Goal: Information Seeking & Learning: Find specific fact

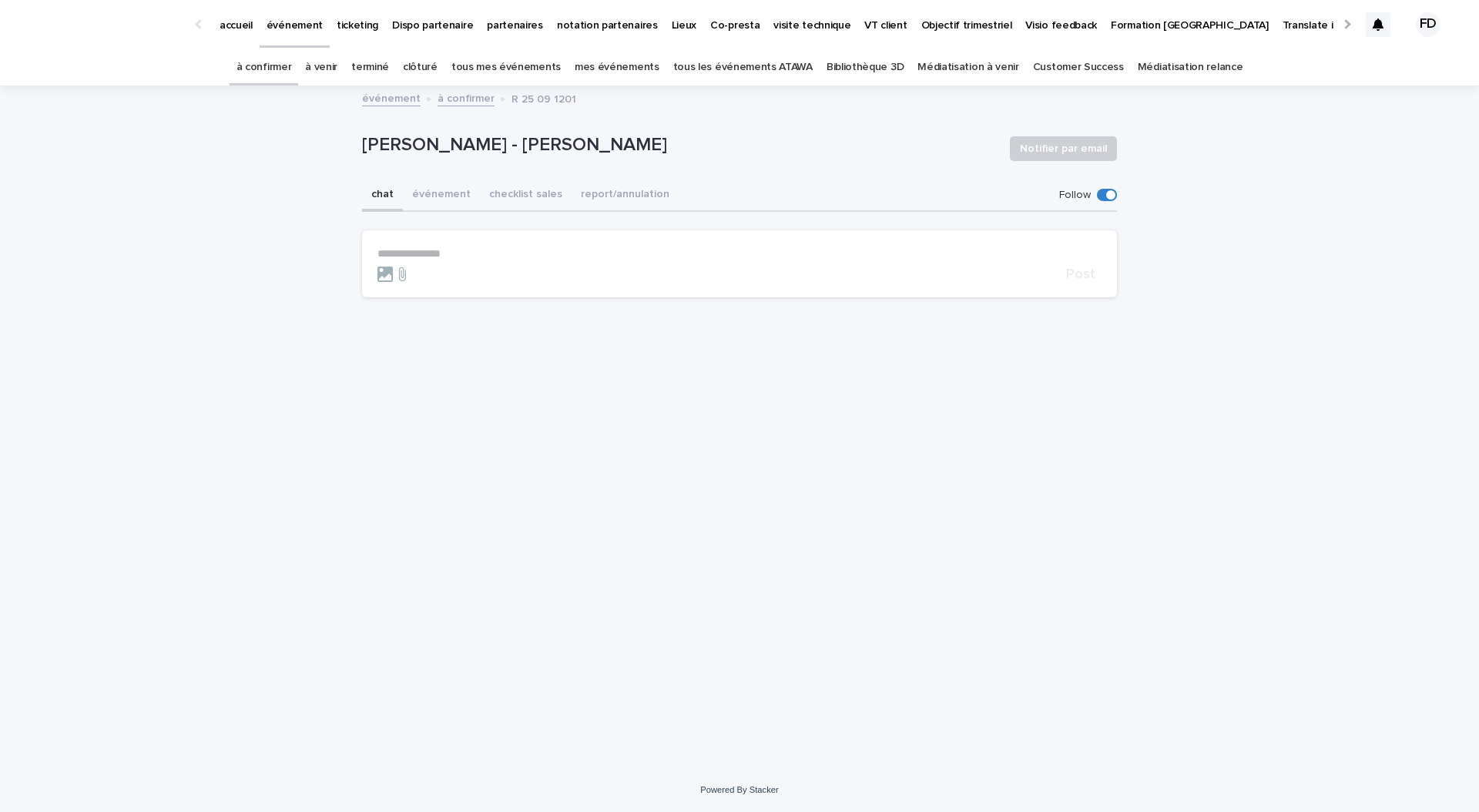
click at [333, 68] on link "à venir" at bounding box center [321, 68] width 33 height 36
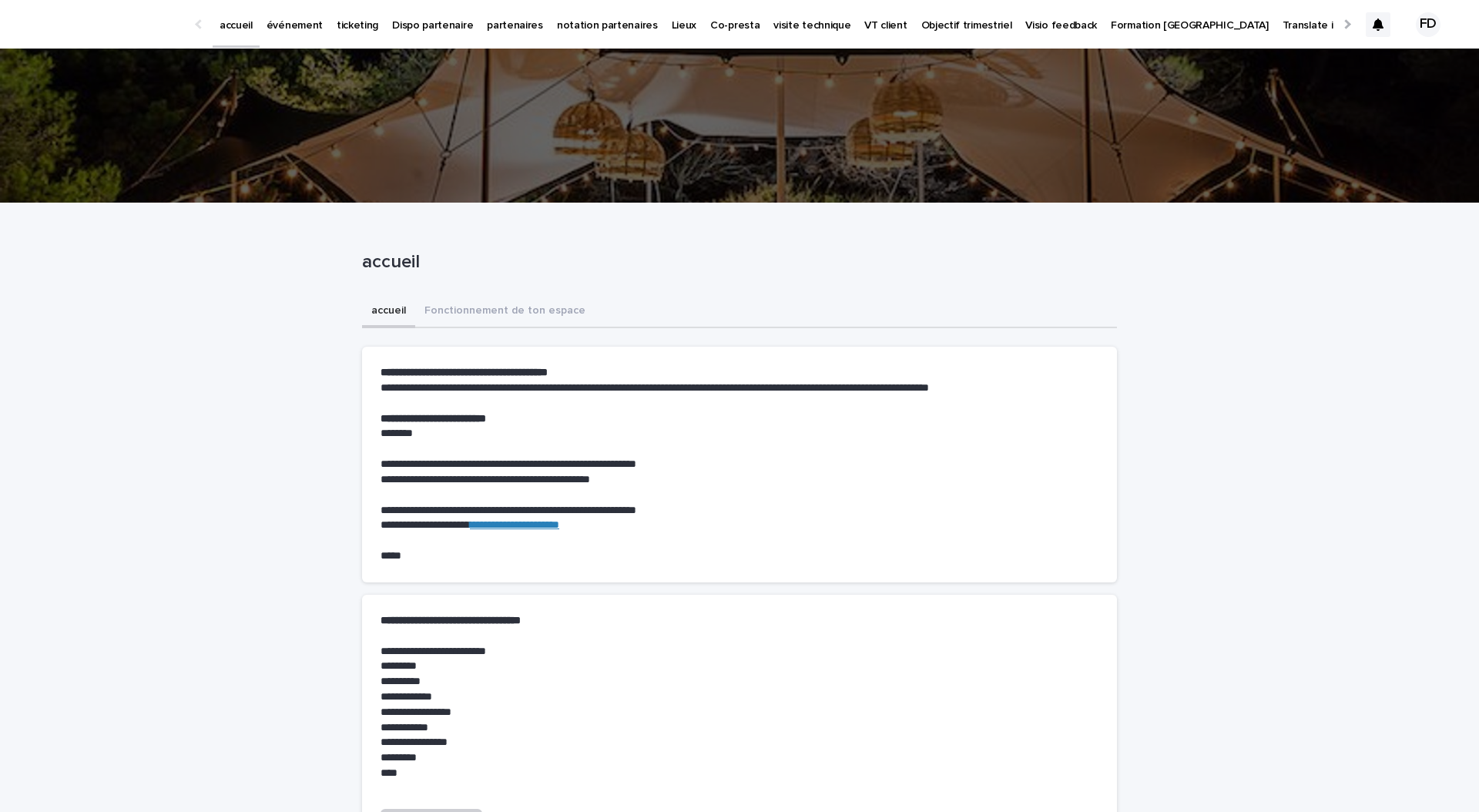
click at [276, 24] on p "événement" at bounding box center [294, 16] width 56 height 33
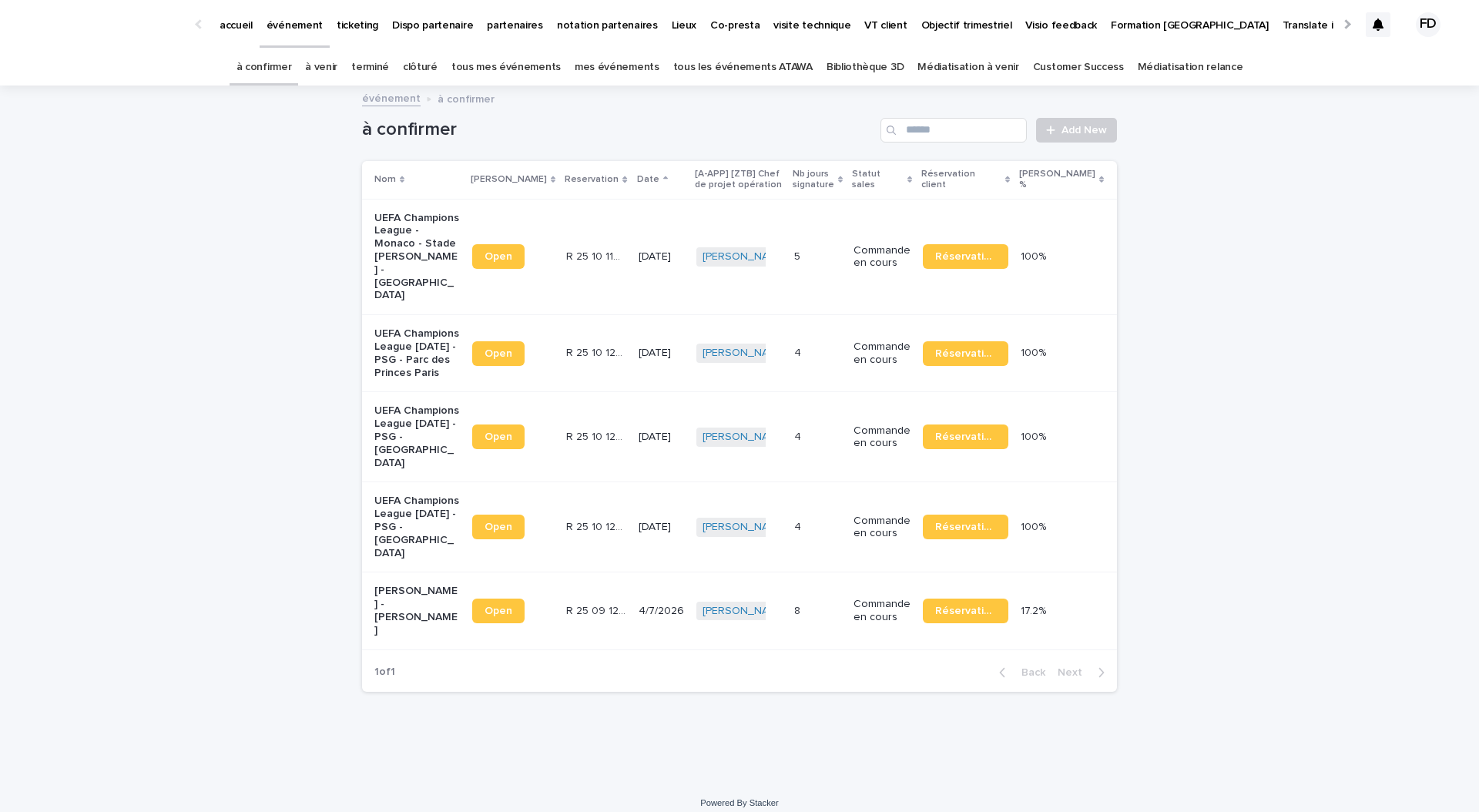
click at [337, 64] on link "à venir" at bounding box center [321, 68] width 33 height 36
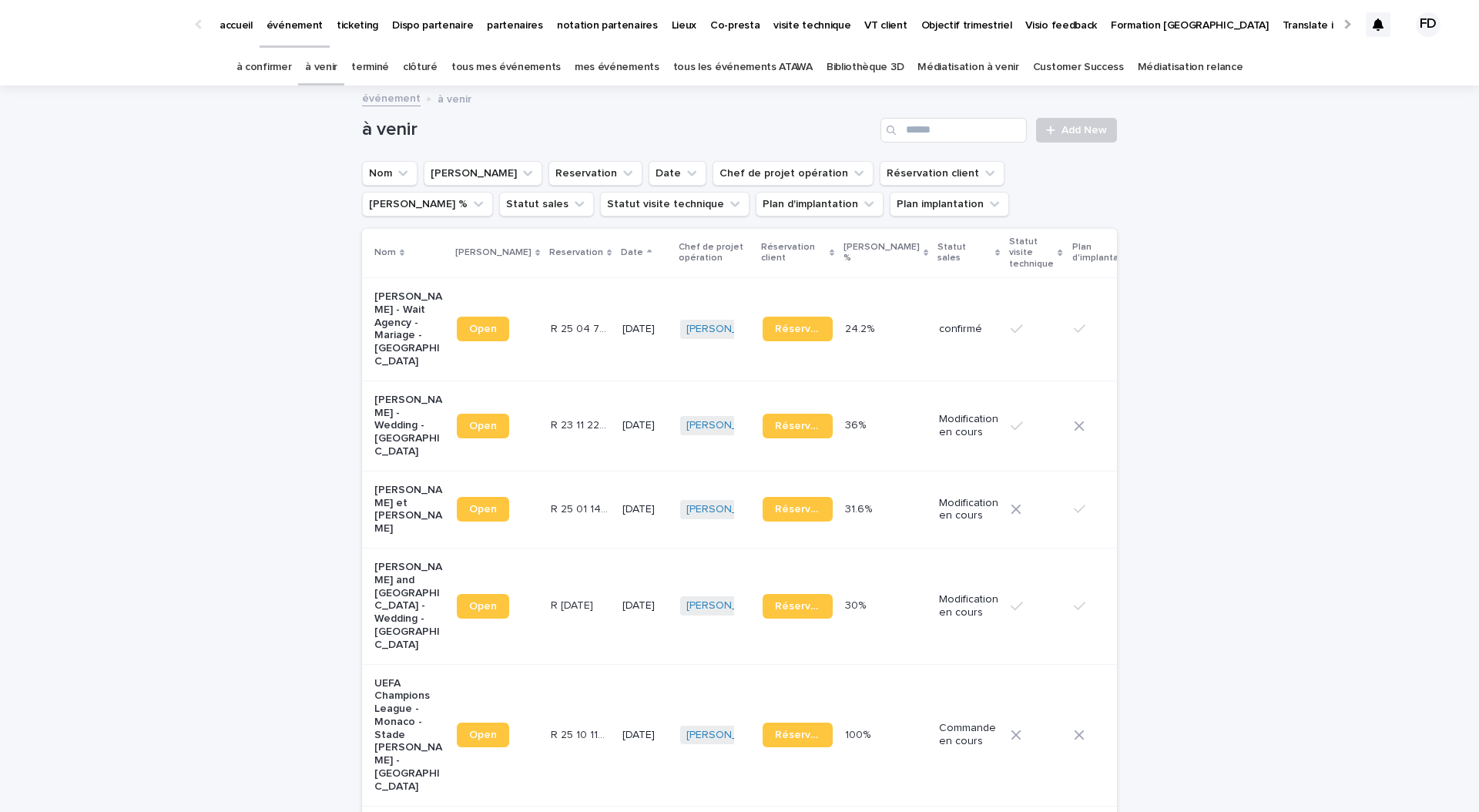
click at [787, 55] on link "tous les événements ATAWA" at bounding box center [743, 68] width 139 height 36
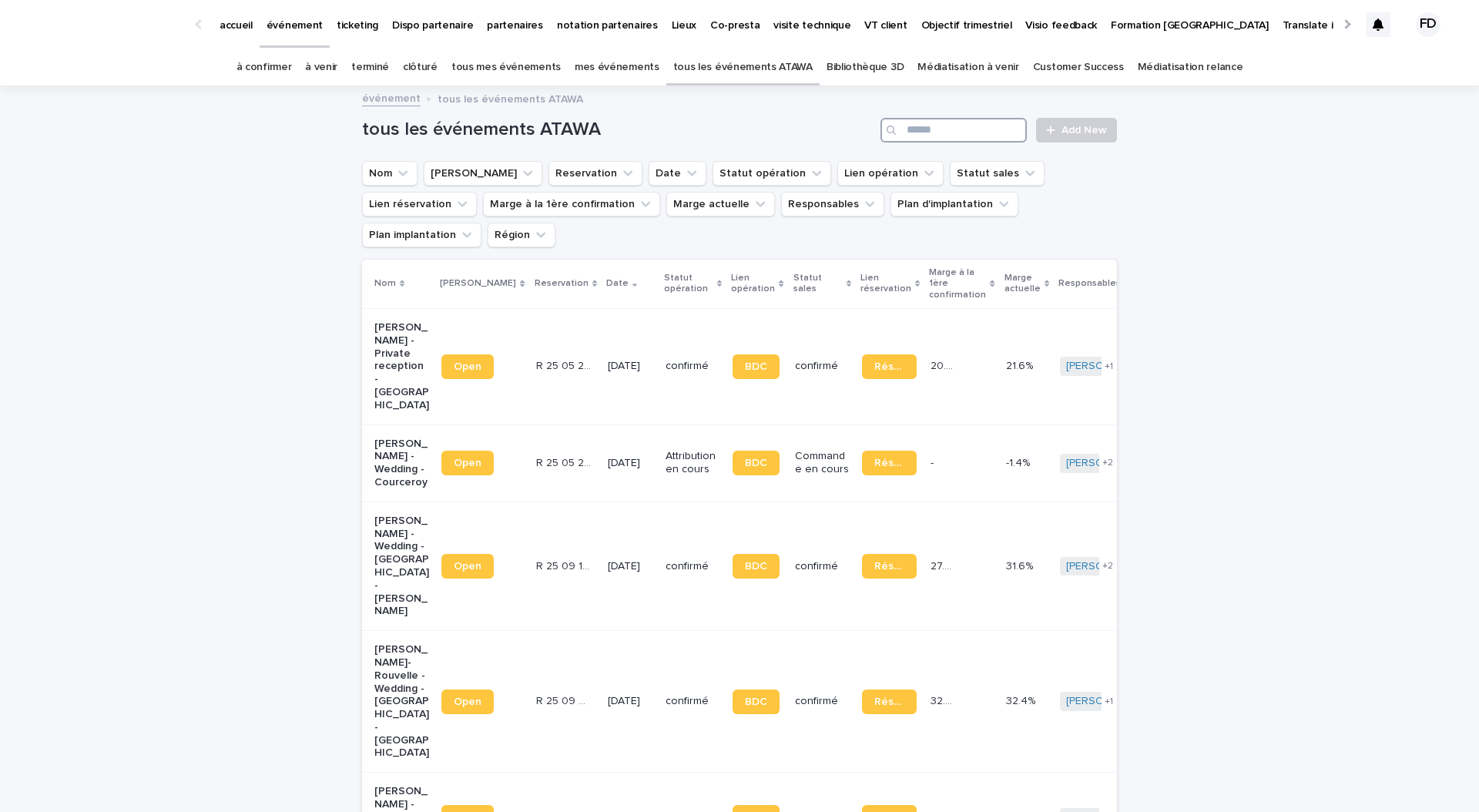
click at [1013, 126] on input "Search" at bounding box center [954, 130] width 147 height 24
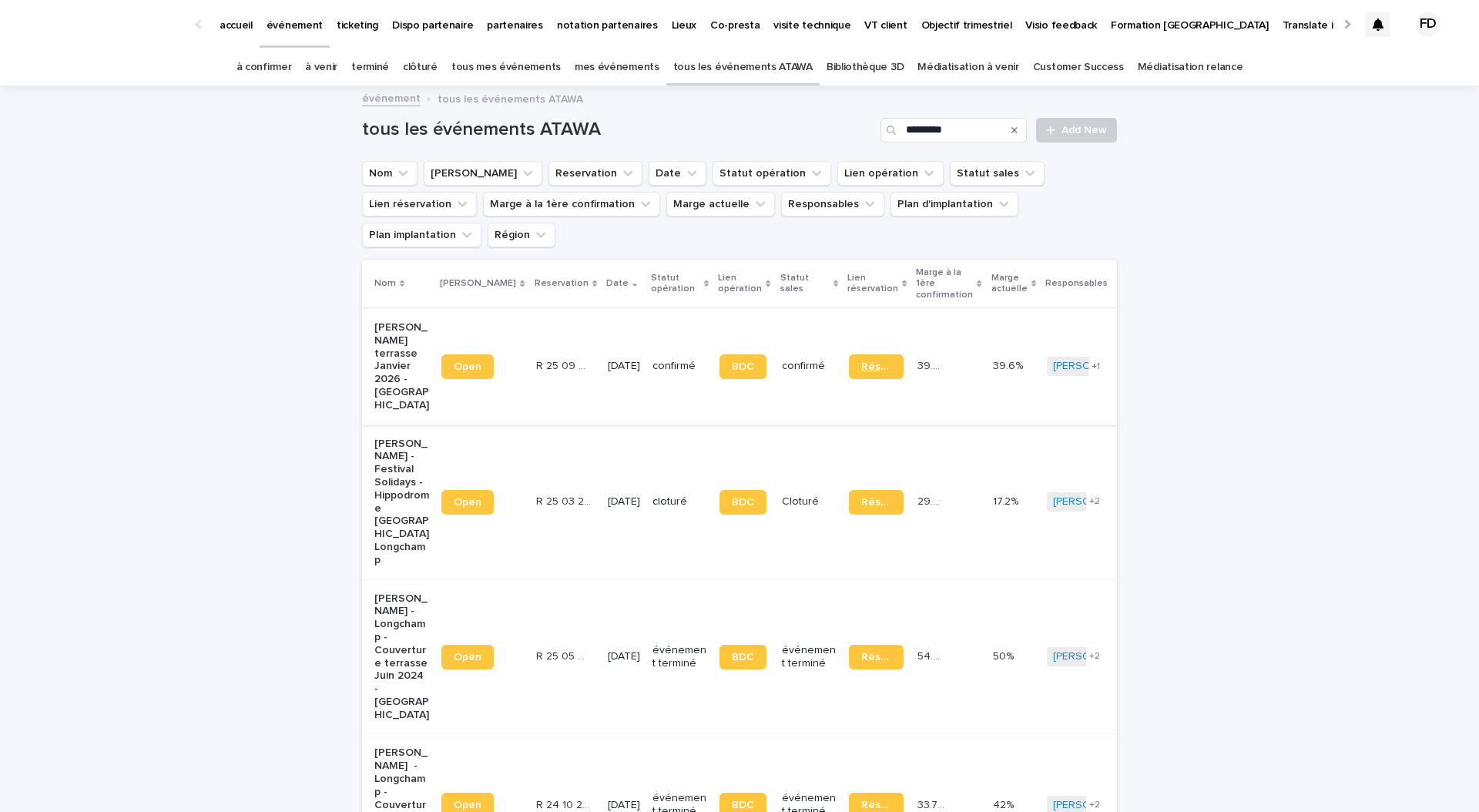
click at [861, 362] on span "Réservation" at bounding box center [876, 366] width 30 height 11
click at [957, 140] on input "*********" at bounding box center [954, 130] width 147 height 24
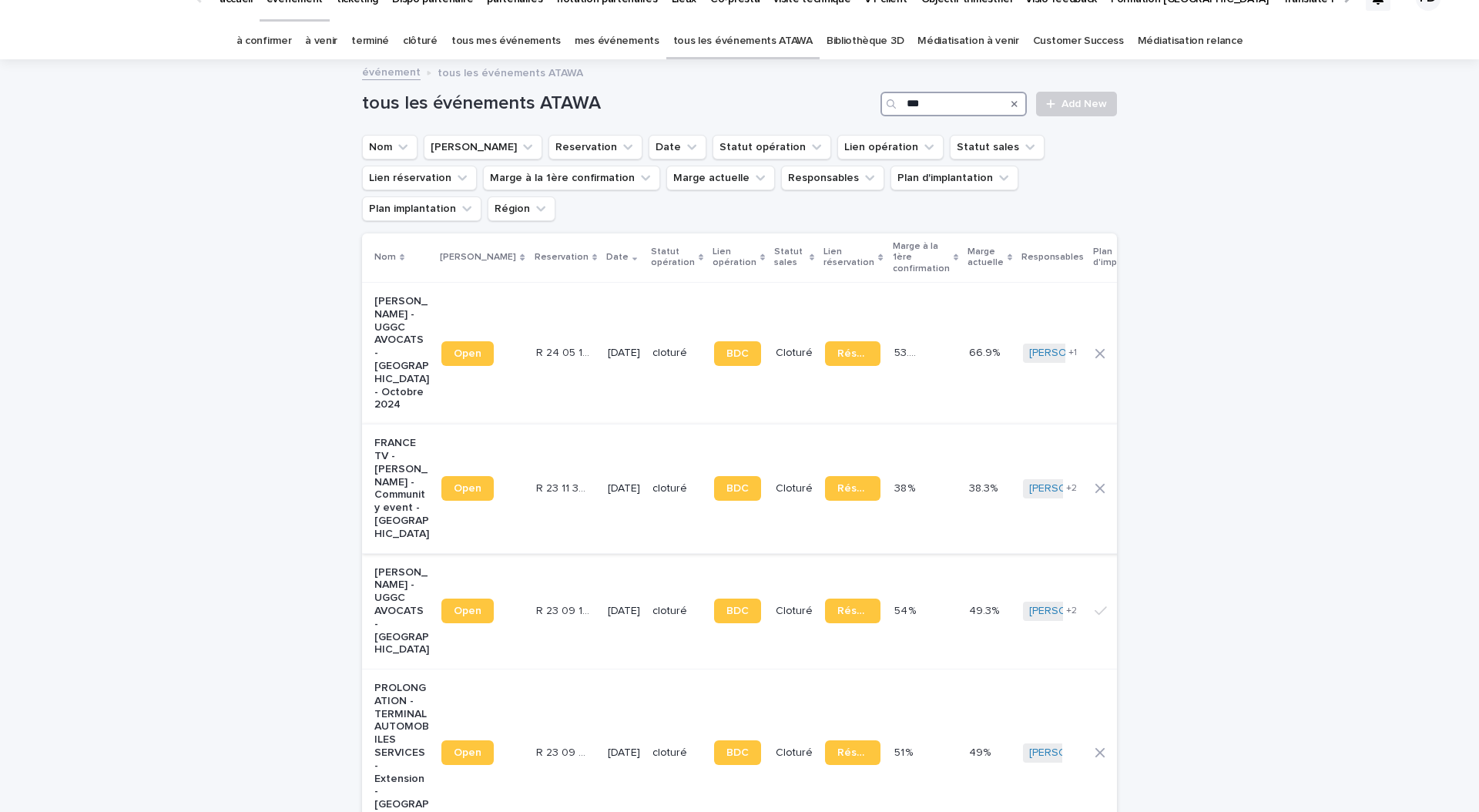
scroll to position [29, 0]
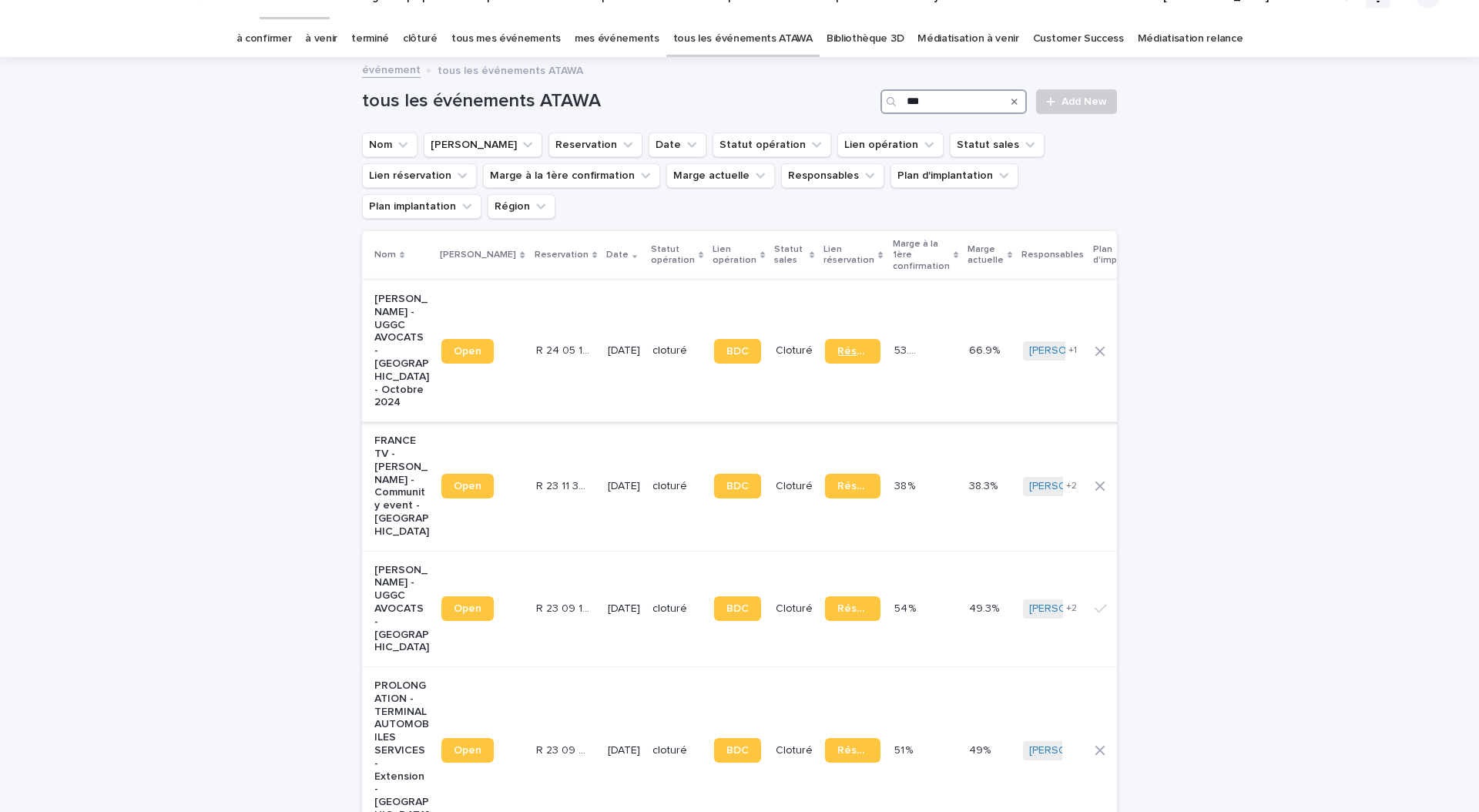
type input "***"
click at [837, 346] on span "Réservation" at bounding box center [852, 351] width 30 height 11
click at [608, 345] on p "[DATE]" at bounding box center [624, 351] width 33 height 13
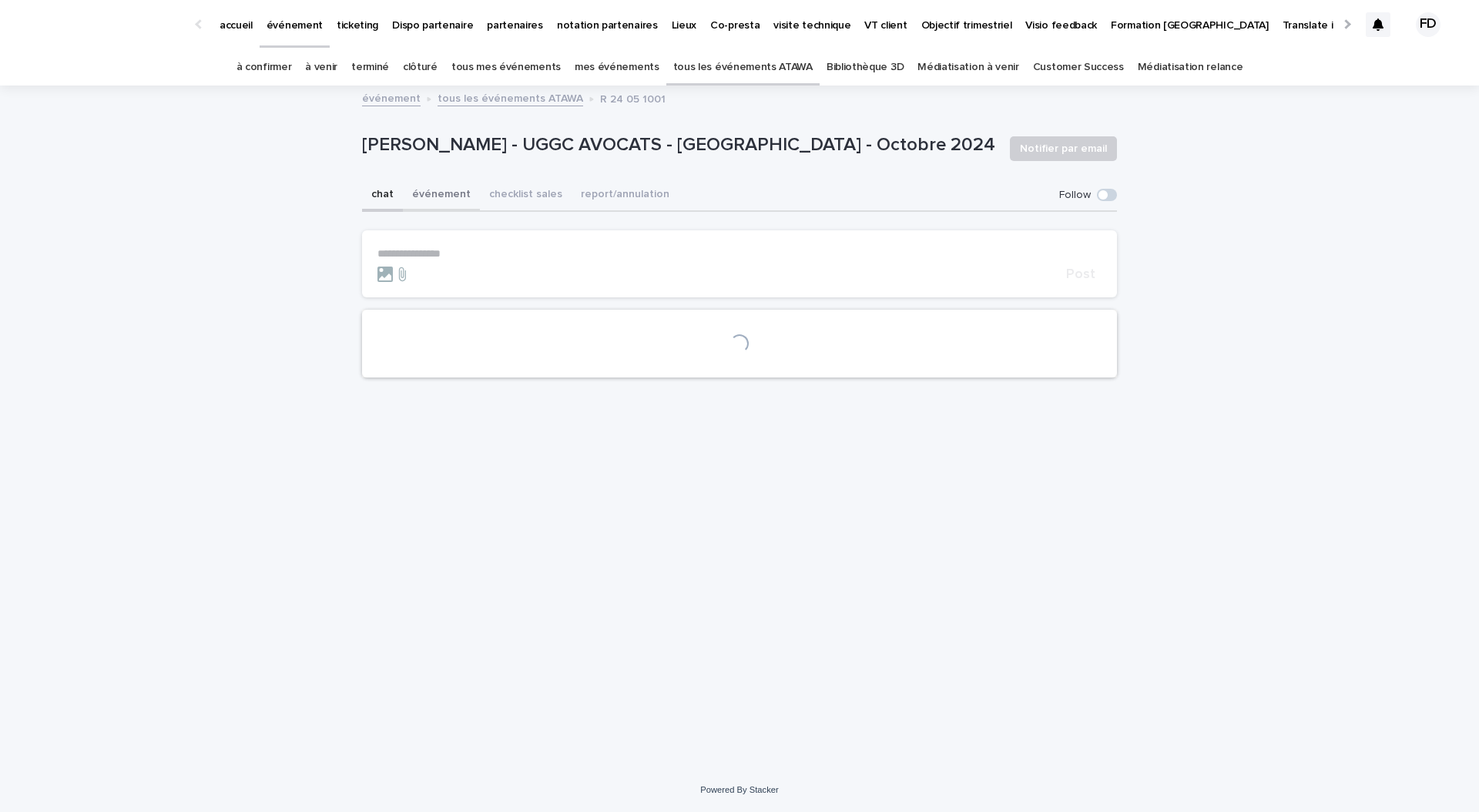
drag, startPoint x: 439, startPoint y: 196, endPoint x: 467, endPoint y: 198, distance: 28.1
click at [439, 196] on button "événement" at bounding box center [441, 195] width 77 height 33
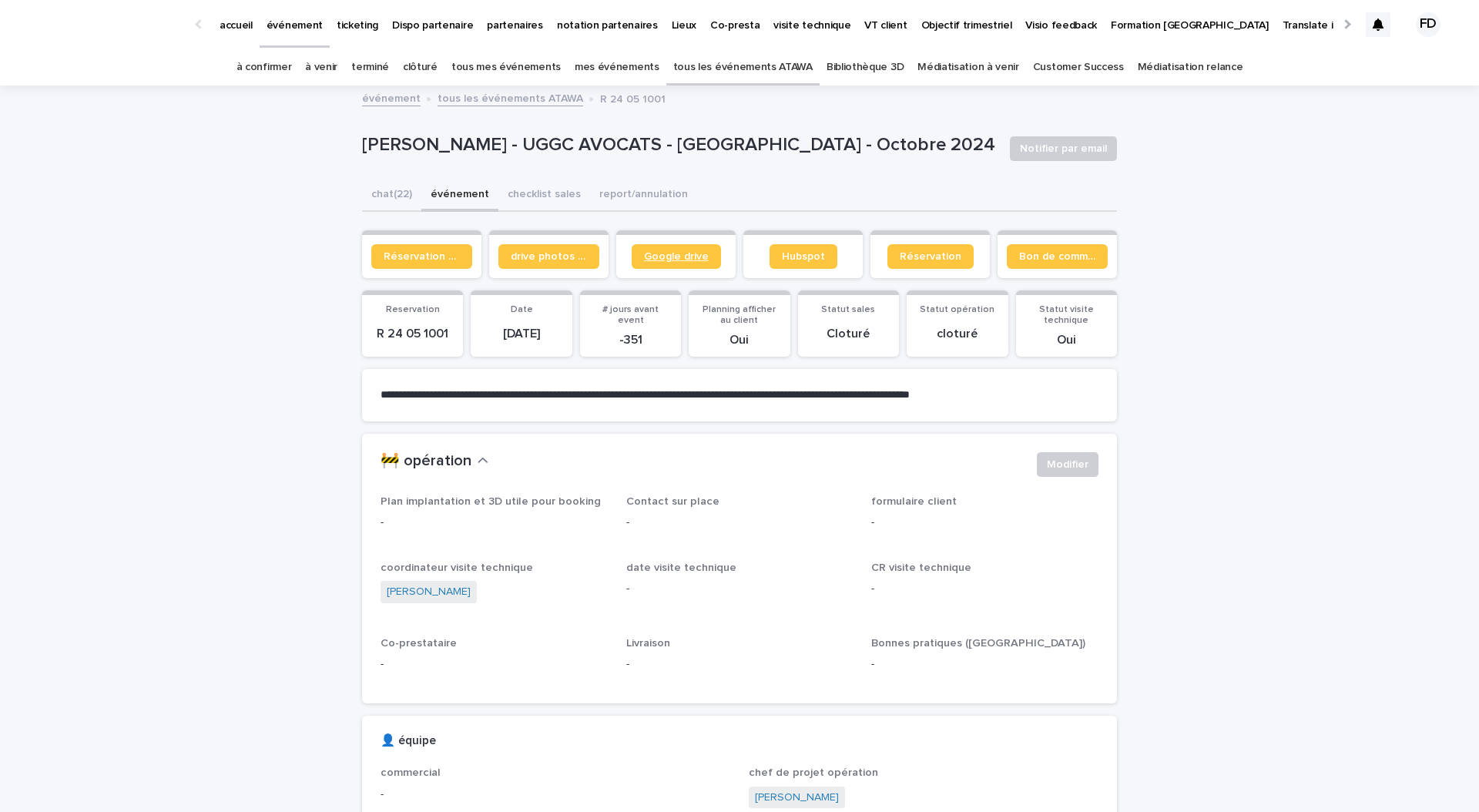
click at [668, 256] on span "Google drive" at bounding box center [676, 256] width 64 height 11
click at [558, 264] on link "drive photos coordinateur" at bounding box center [549, 257] width 101 height 24
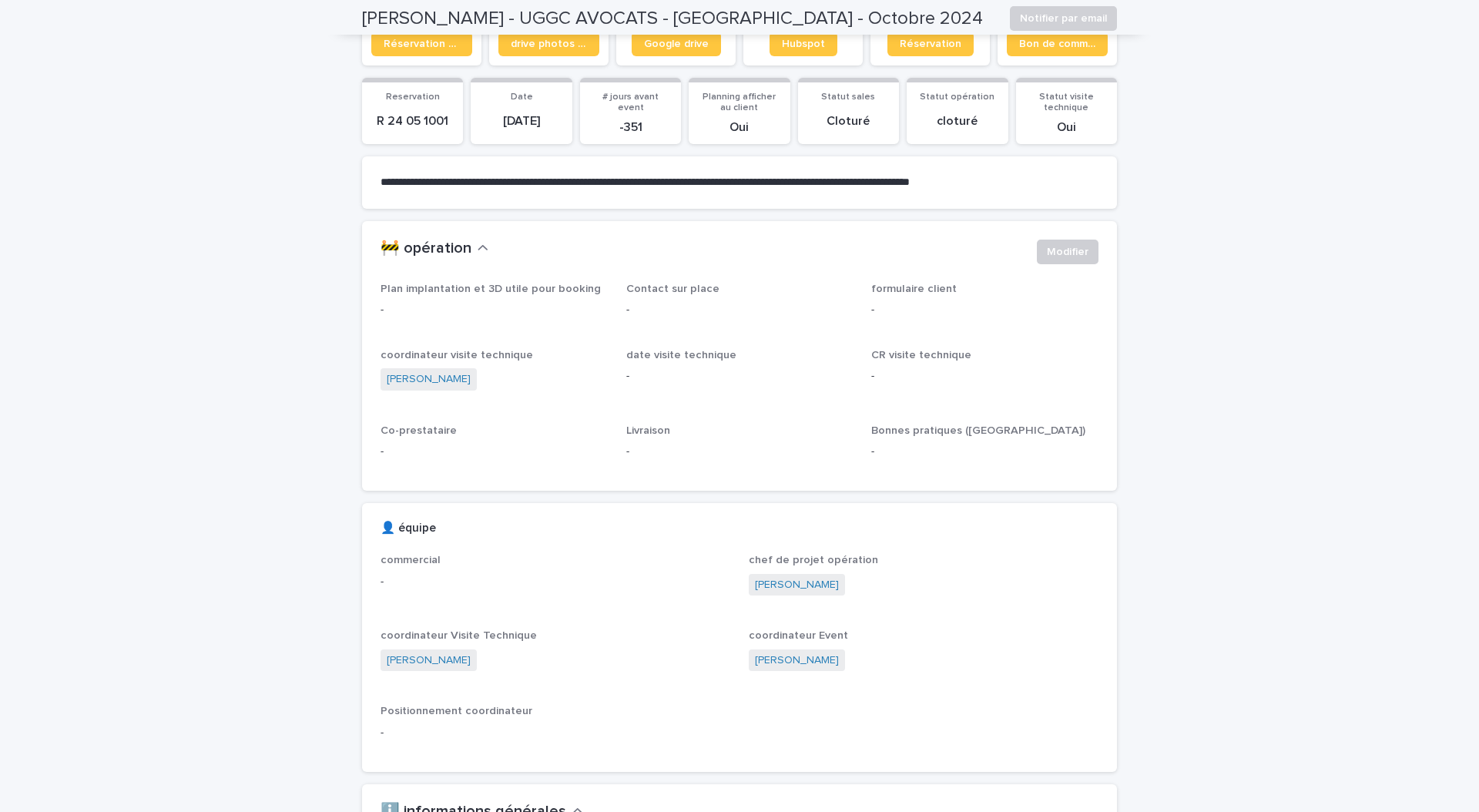
scroll to position [36, 0]
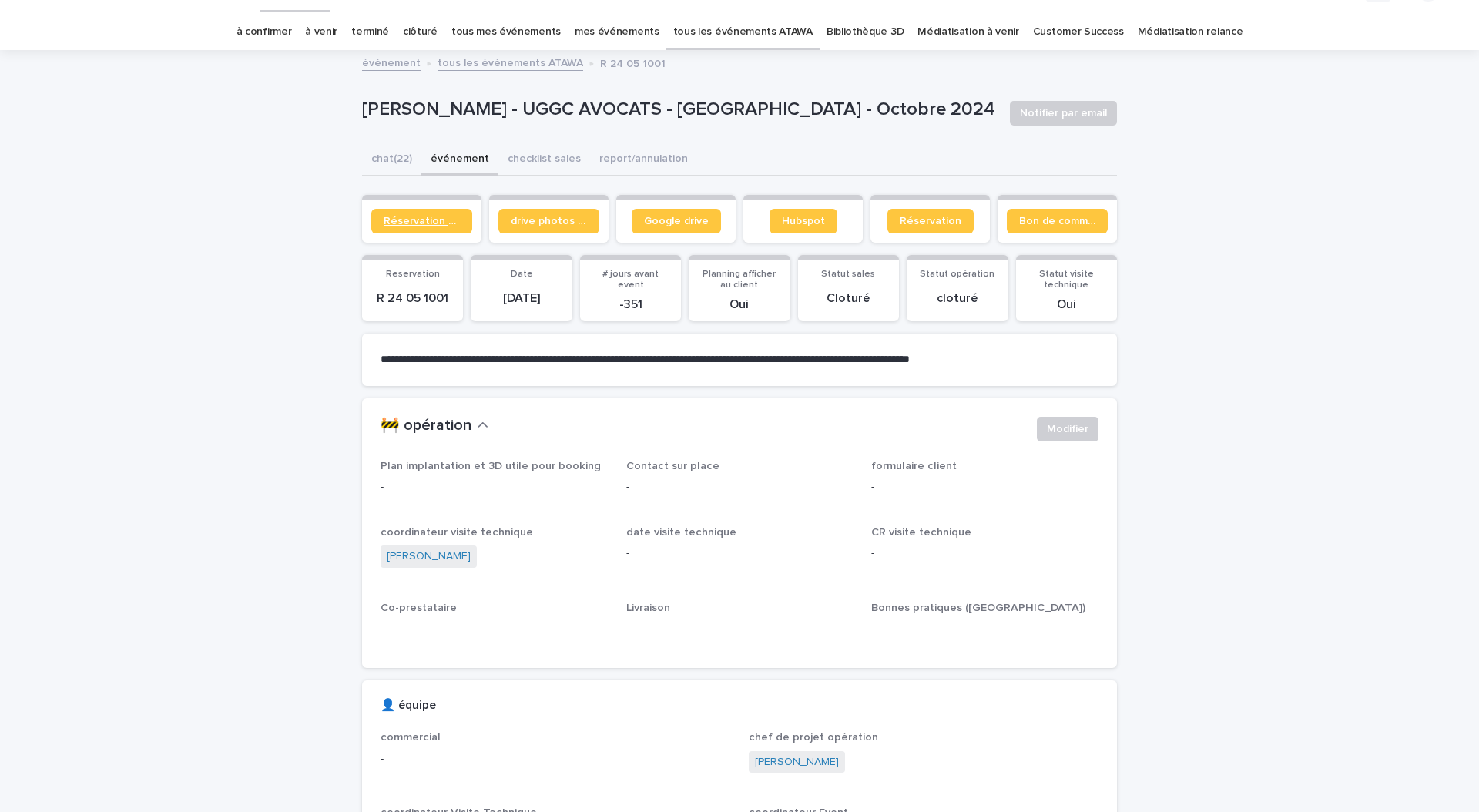
click at [405, 226] on span "Réservation client" at bounding box center [422, 221] width 77 height 11
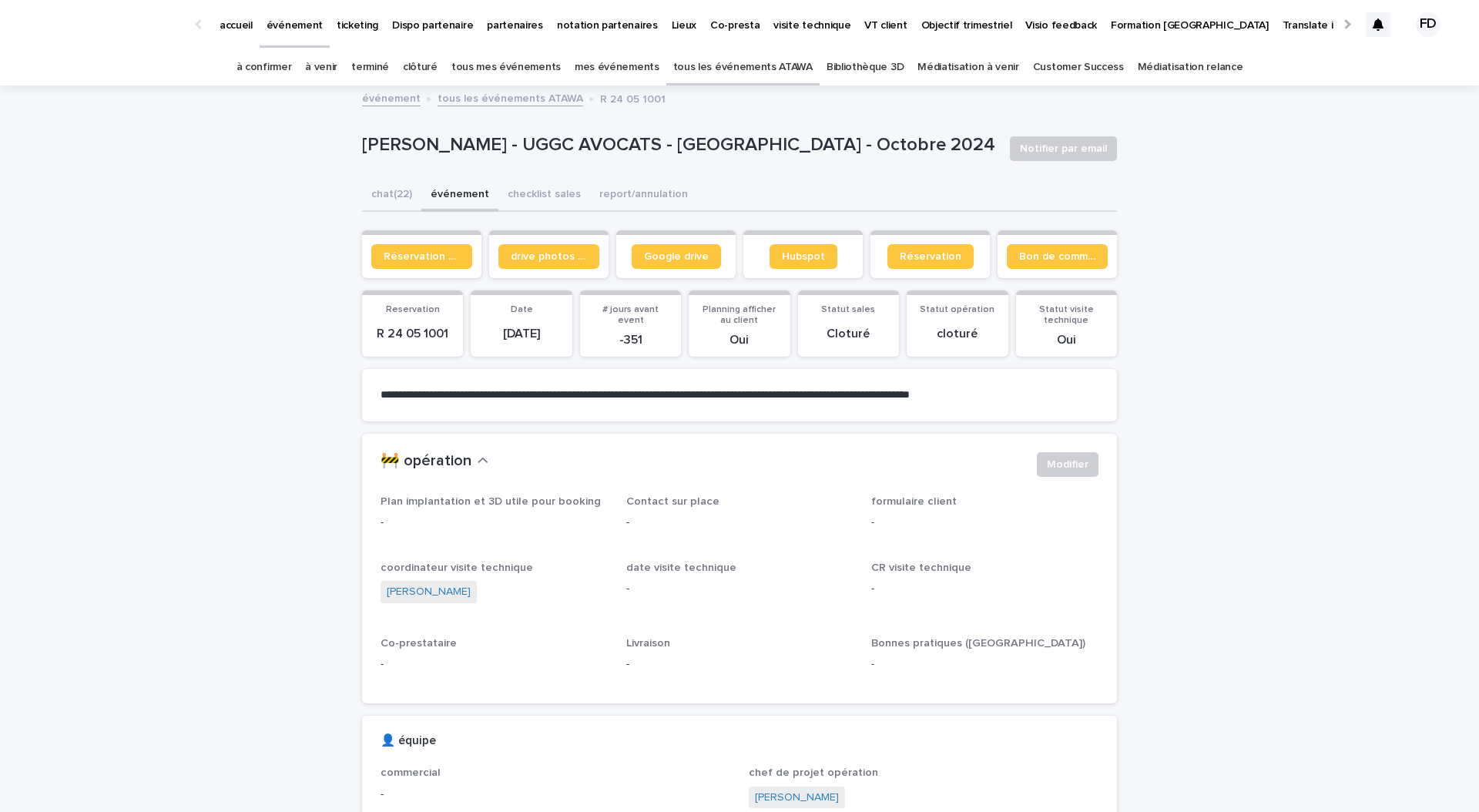
click at [291, 66] on link "à confirmer" at bounding box center [264, 68] width 55 height 36
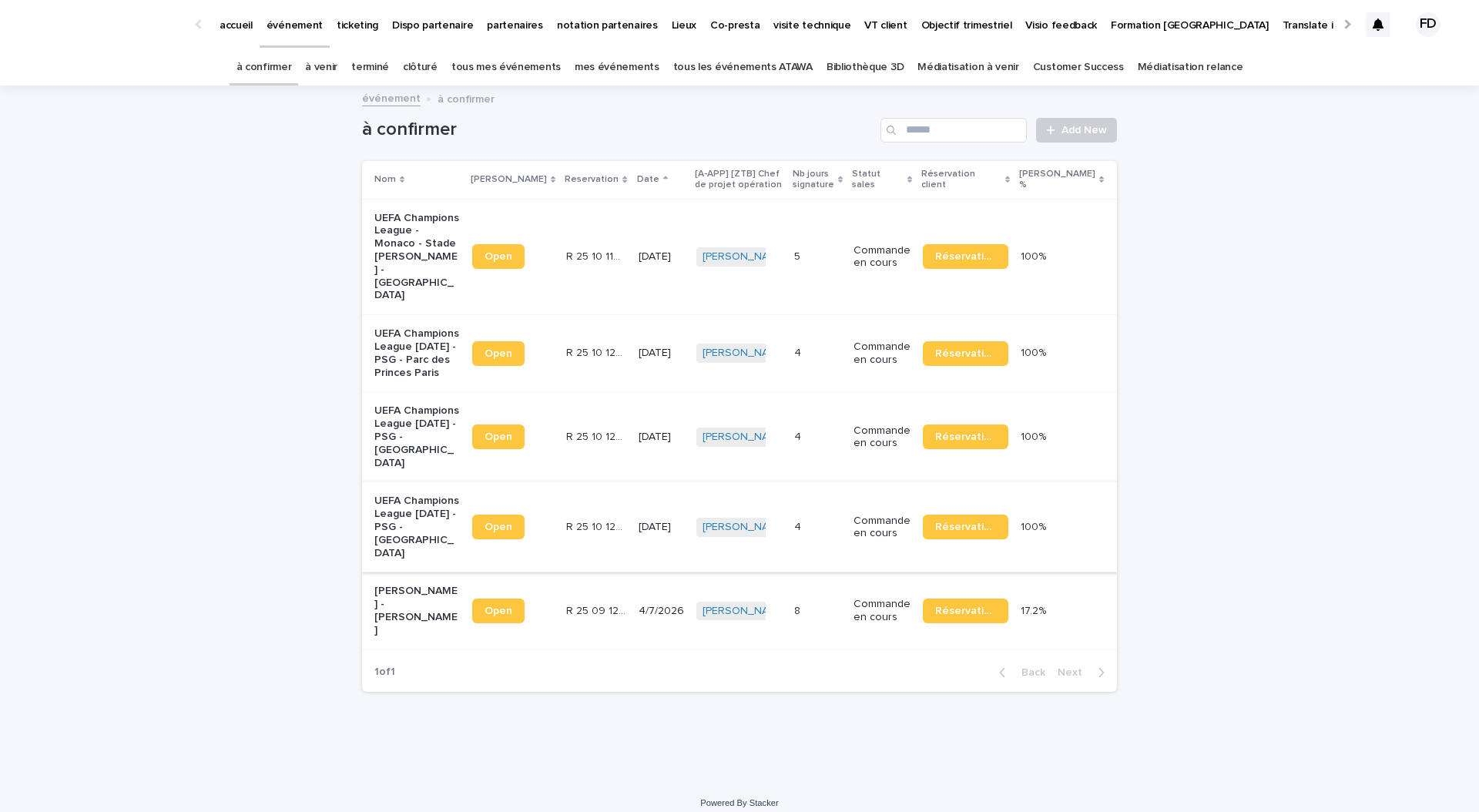
scroll to position [51, 0]
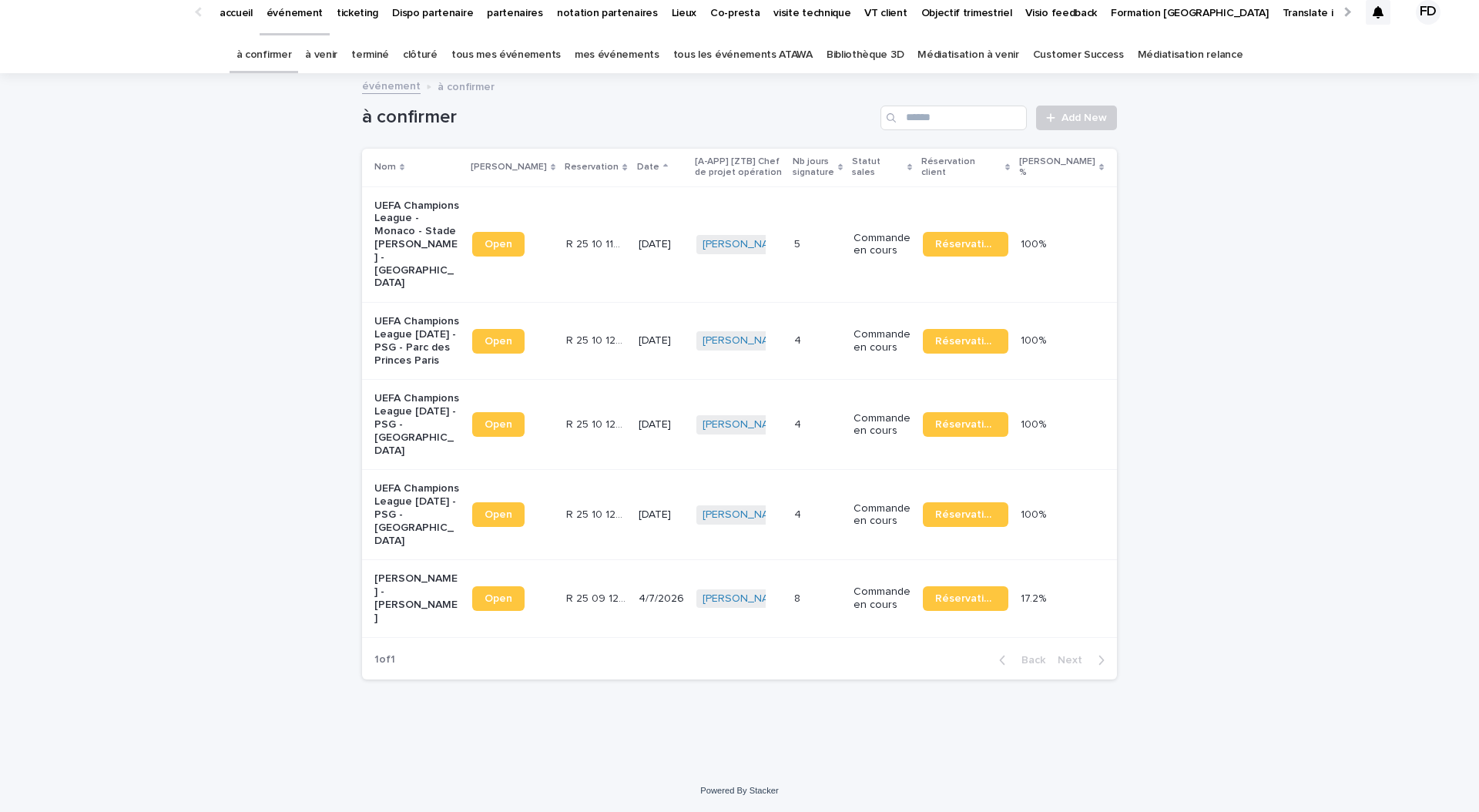
click at [702, 37] on link "tous les événements ATAWA" at bounding box center [743, 55] width 139 height 36
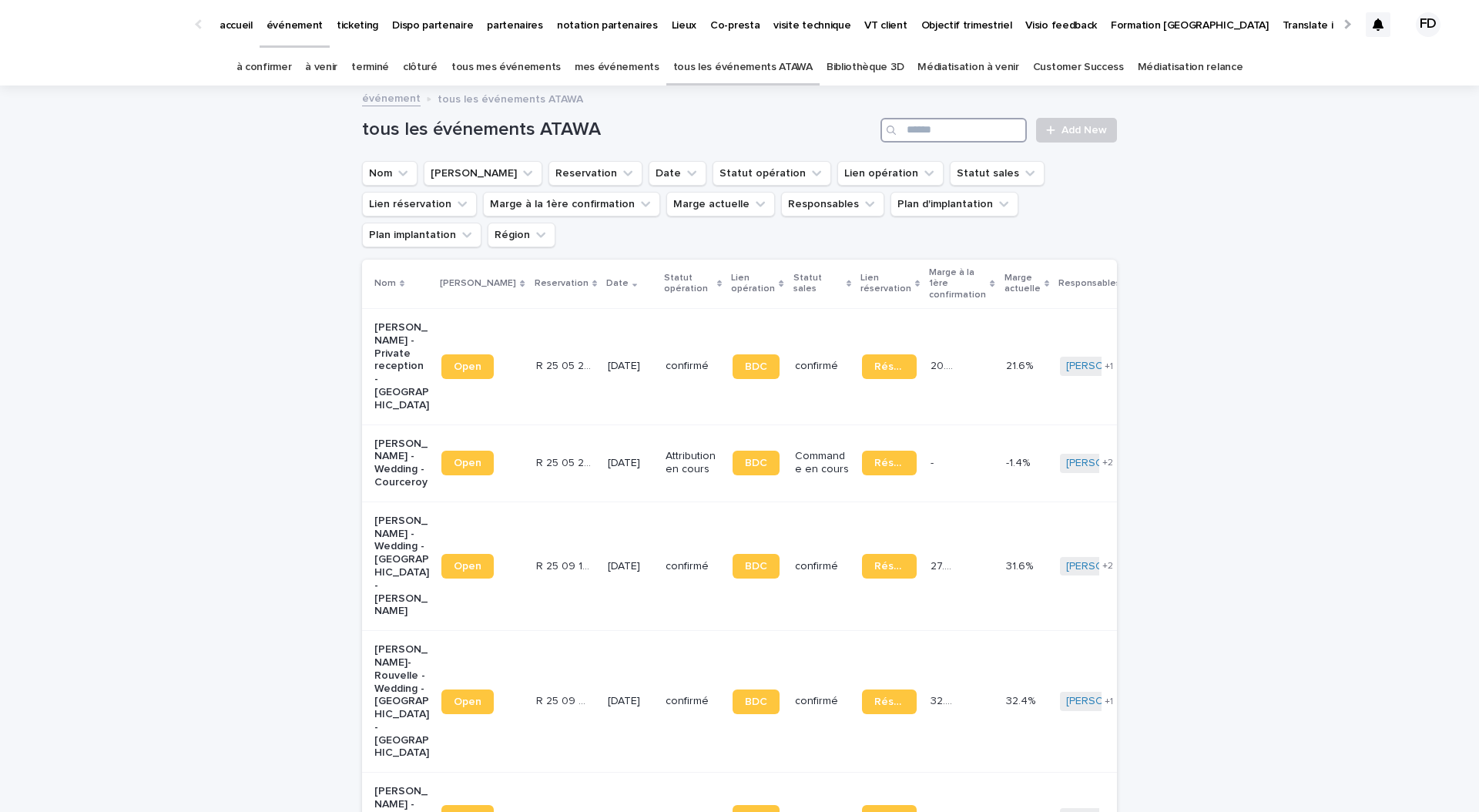
click at [915, 141] on input "Search" at bounding box center [954, 130] width 147 height 24
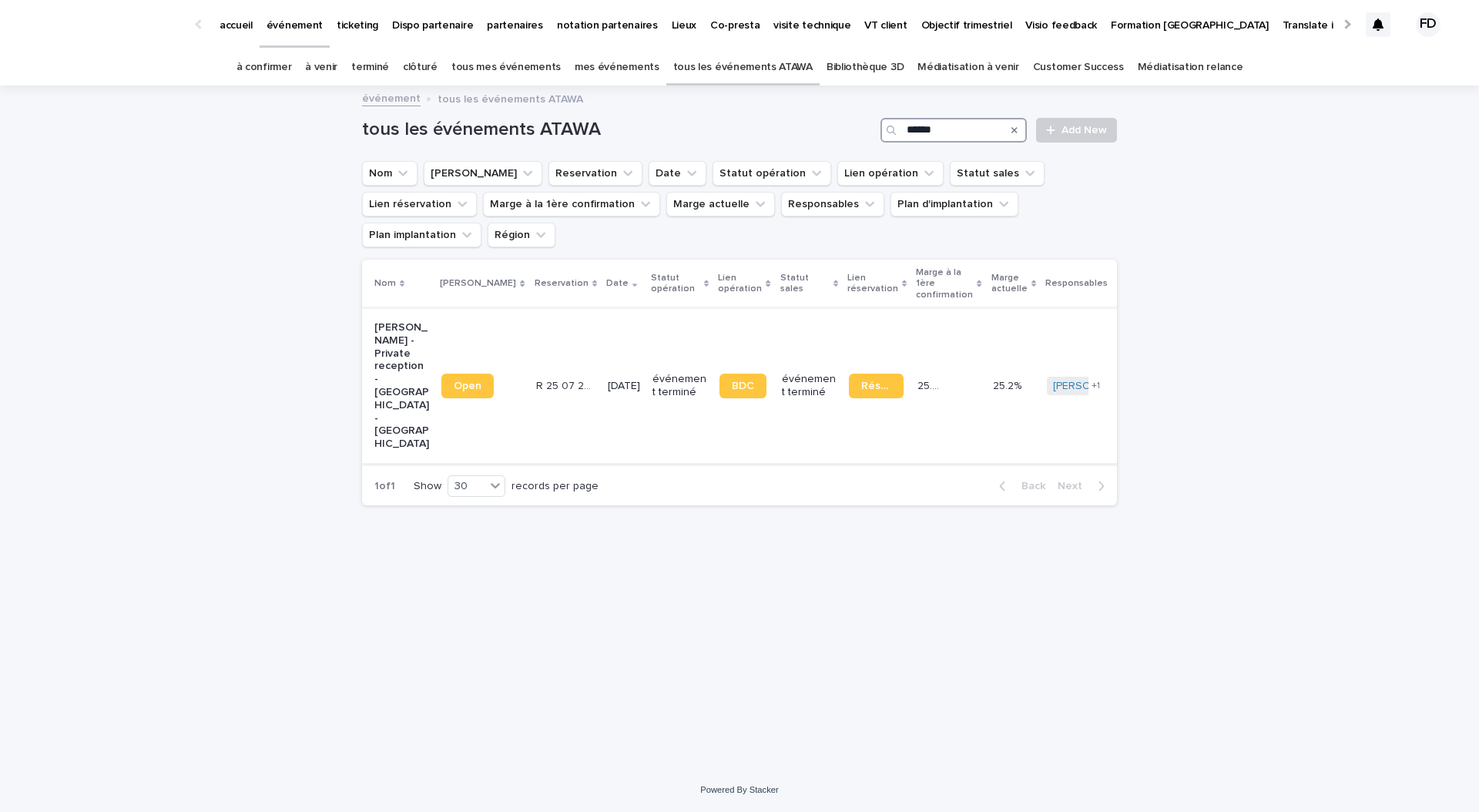
type input "******"
click at [544, 331] on td "R 25 07 2863 R 25 07 2863" at bounding box center [566, 385] width 72 height 155
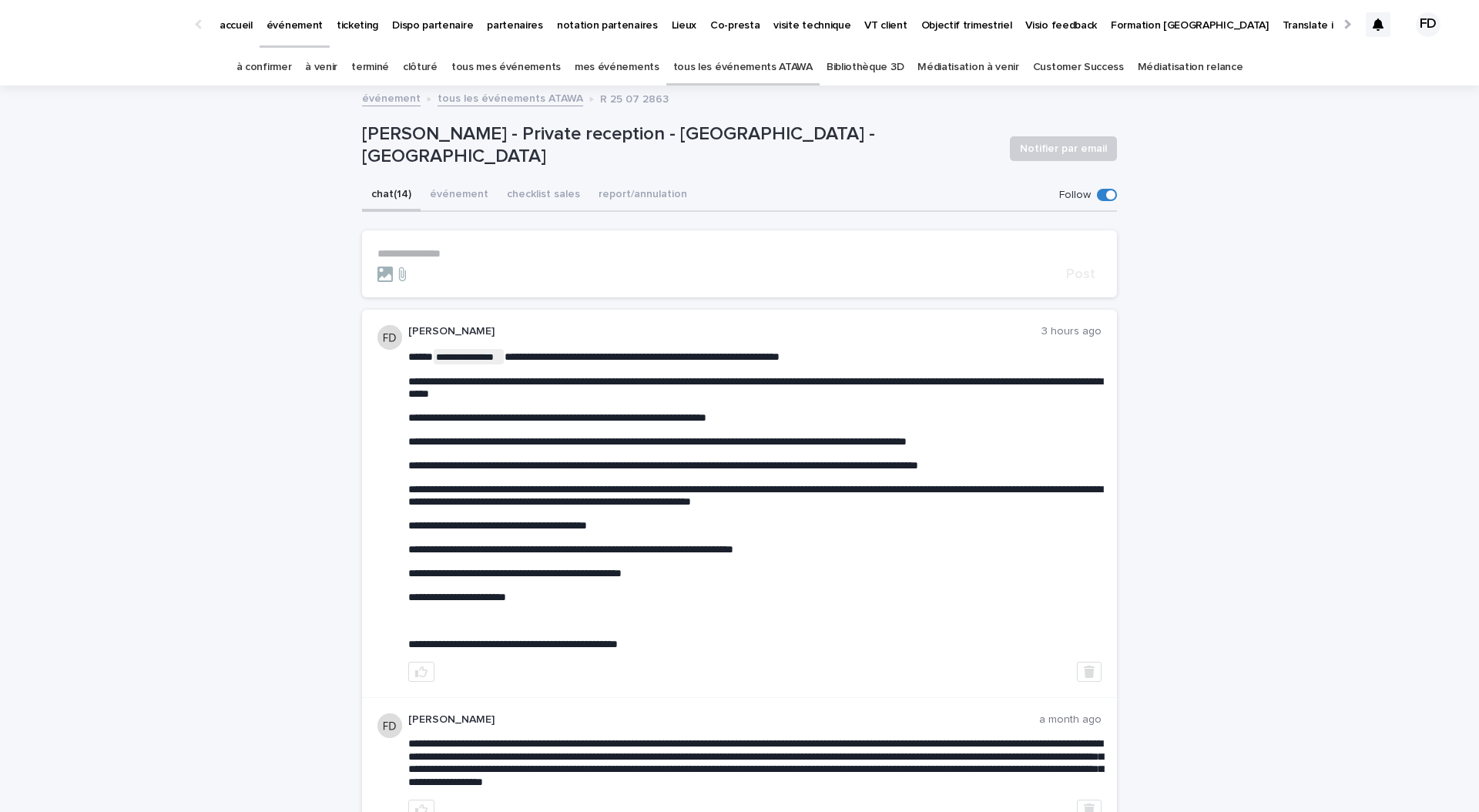
click at [507, 151] on p "[PERSON_NAME] - Private reception - [GEOGRAPHIC_DATA] - [GEOGRAPHIC_DATA]" at bounding box center [679, 145] width 635 height 45
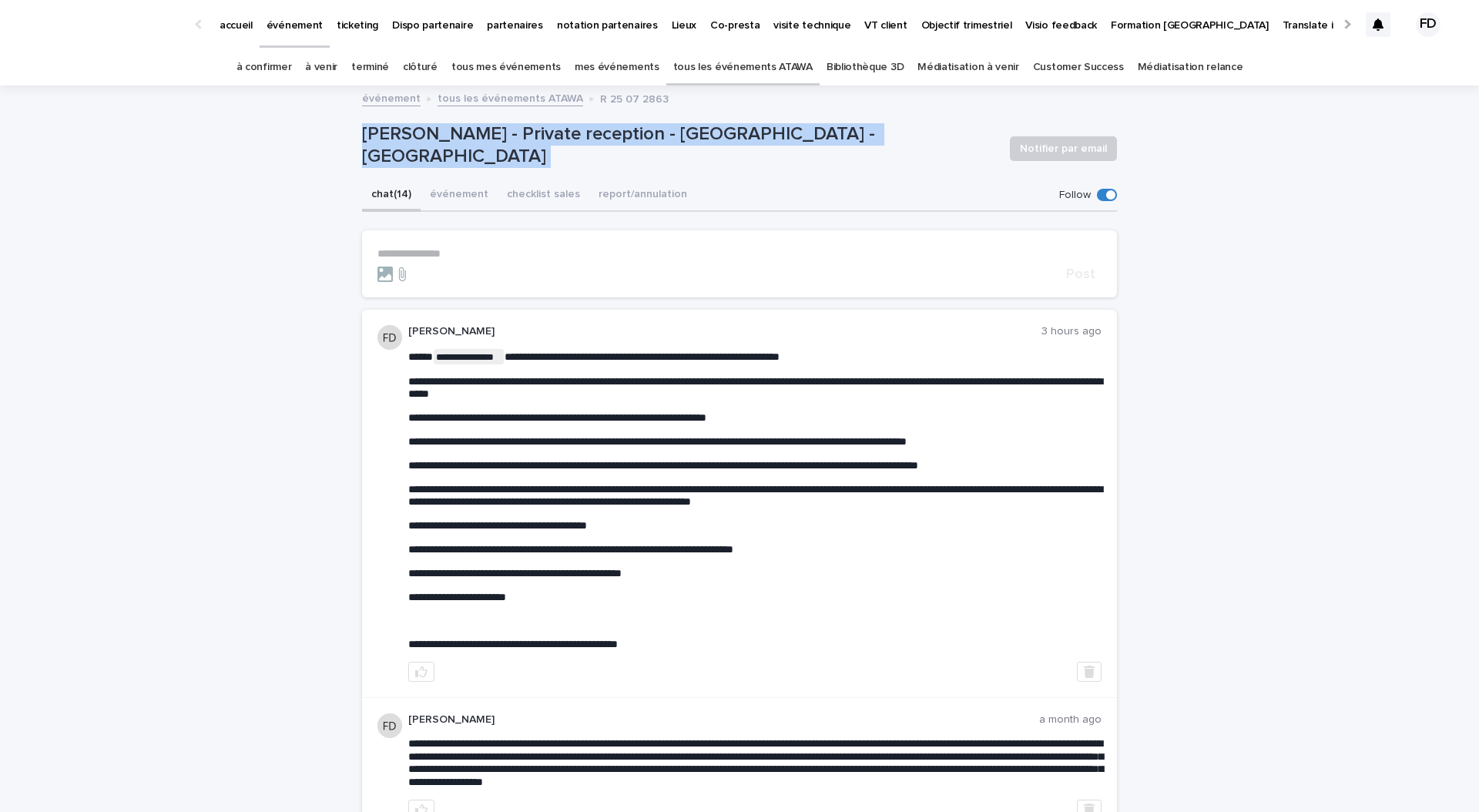
click at [507, 151] on p "[PERSON_NAME] - Private reception - [GEOGRAPHIC_DATA] - [GEOGRAPHIC_DATA]" at bounding box center [679, 145] width 635 height 45
copy div "[PERSON_NAME] - Private reception - [GEOGRAPHIC_DATA] - [GEOGRAPHIC_DATA] Notif…"
